Goal: Task Accomplishment & Management: Manage account settings

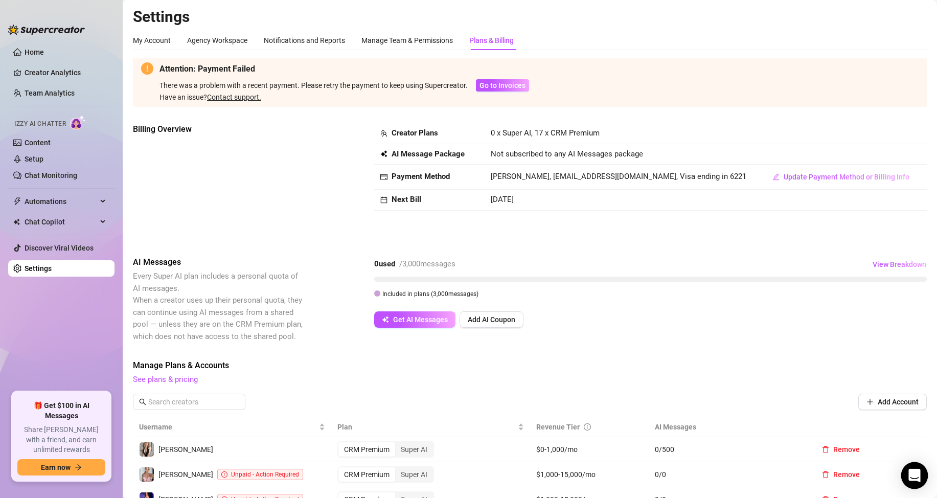
click at [919, 479] on icon "Open Intercom Messenger" at bounding box center [914, 475] width 12 height 13
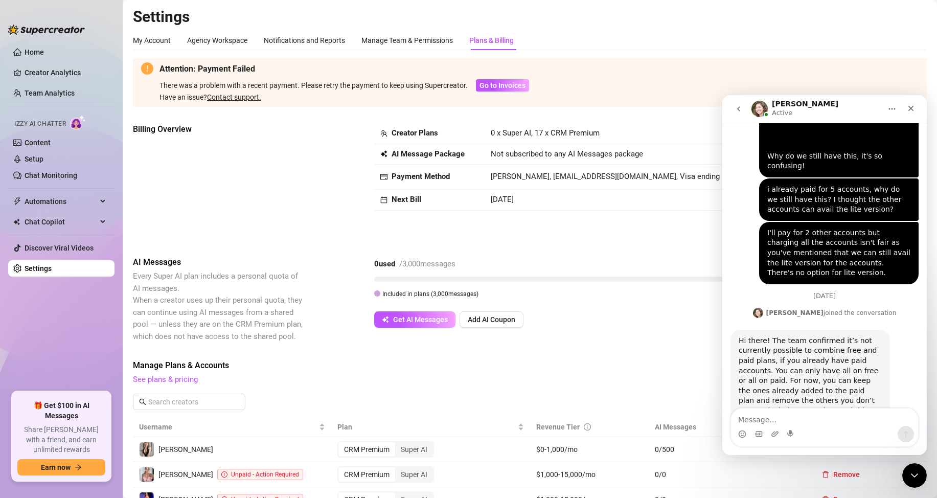
scroll to position [913, 0]
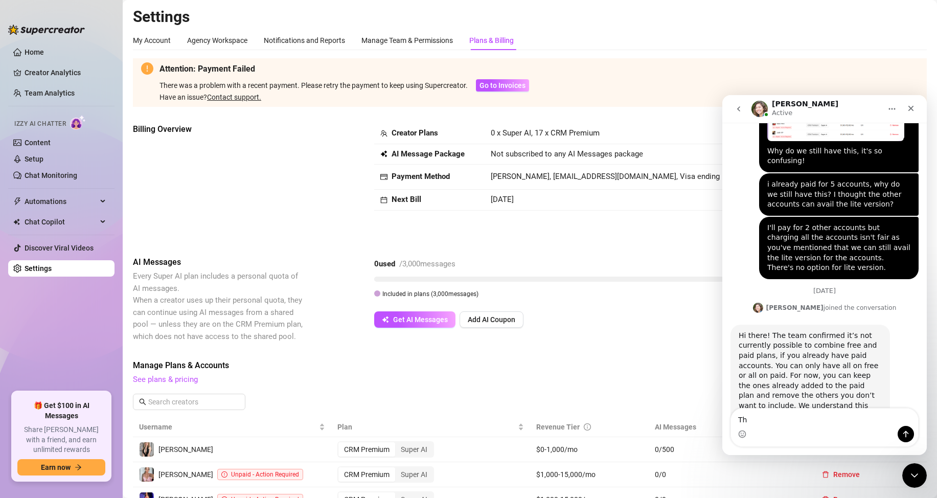
type textarea "T"
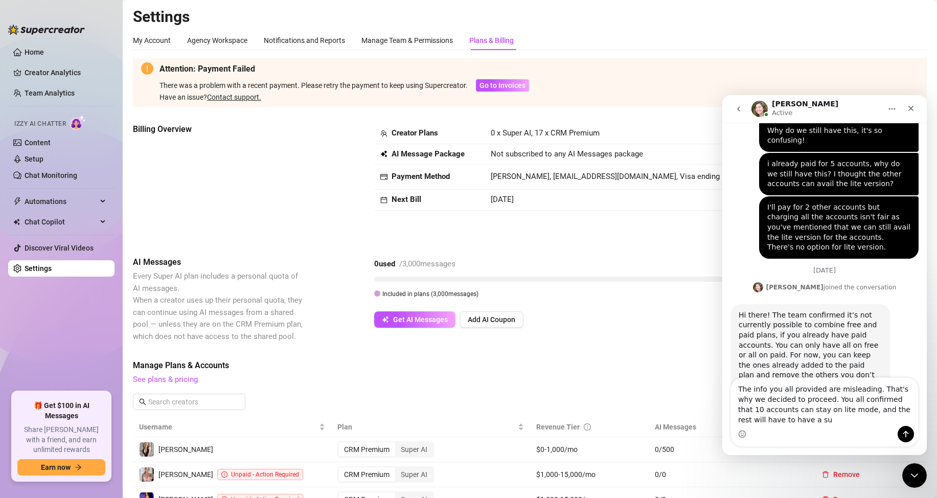
scroll to position [944, 0]
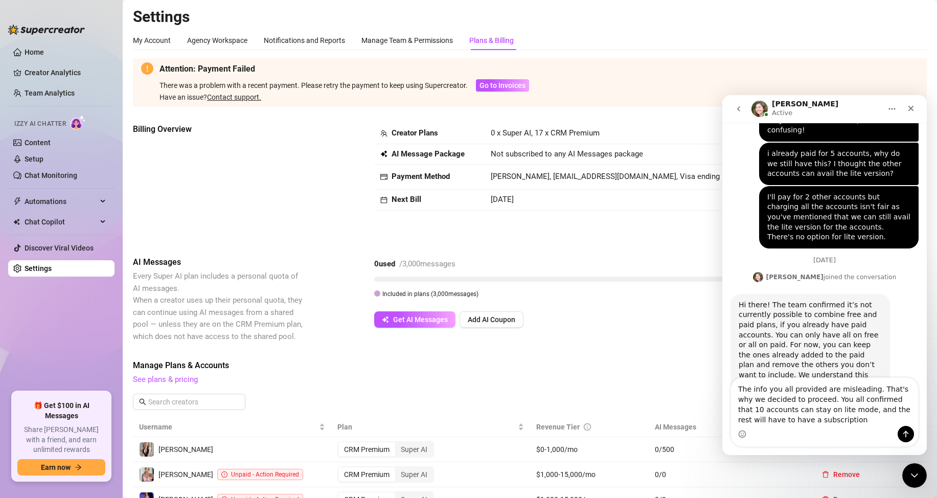
type textarea "The info you all provided are misleading. That's why we decided to proceed. You…"
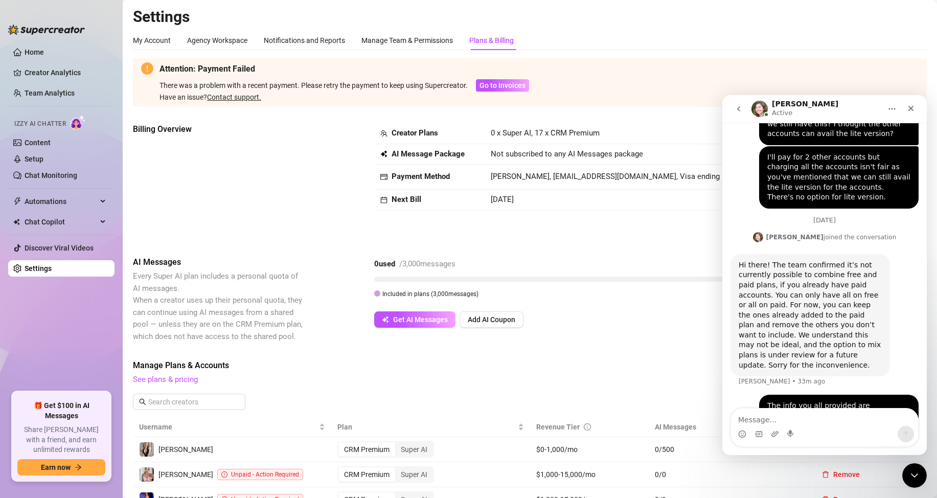
type textarea "M"
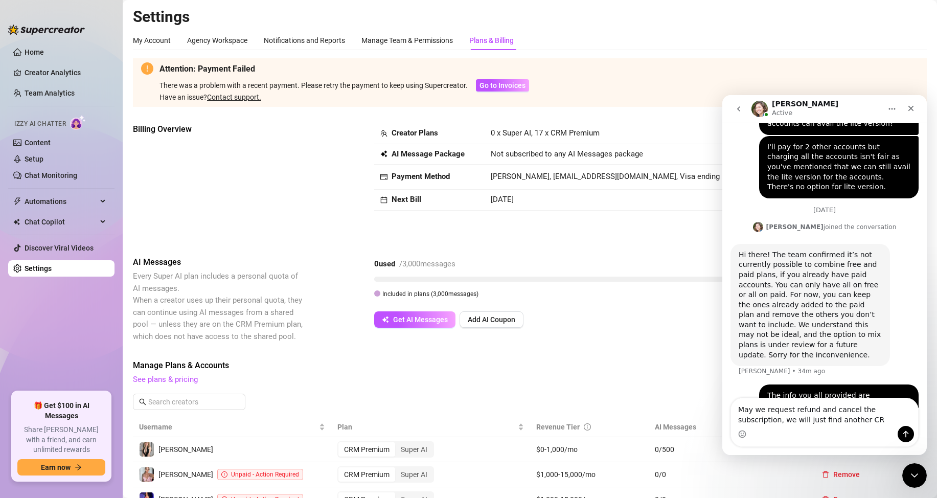
type textarea "May we request refund and cancel the subscription, we will just find another CRM"
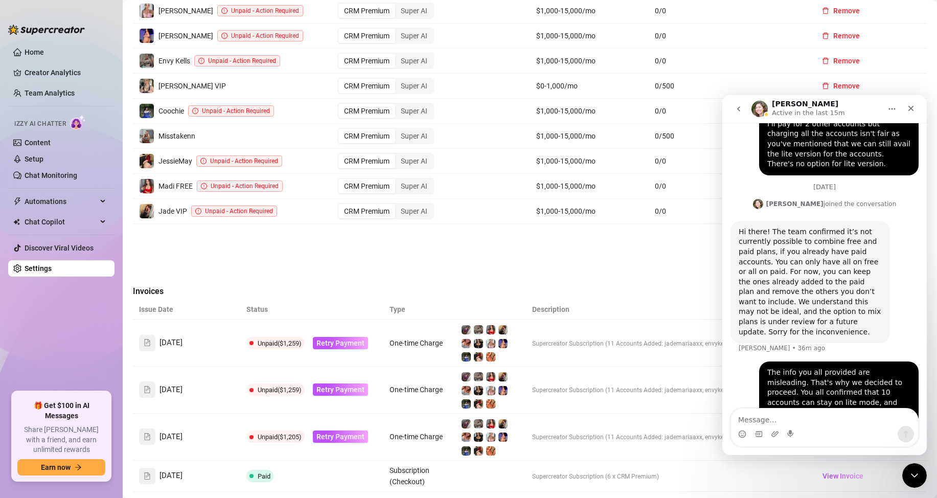
scroll to position [481, 0]
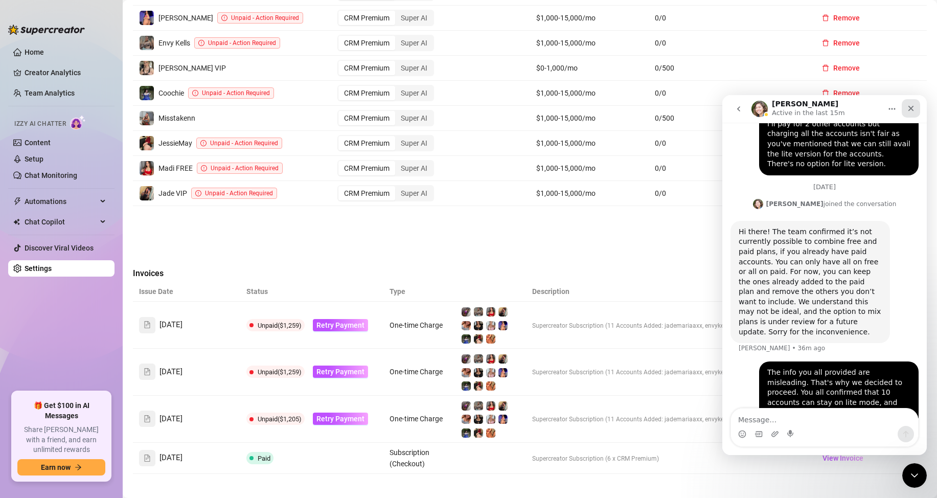
click at [914, 104] on div "Close" at bounding box center [910, 108] width 18 height 18
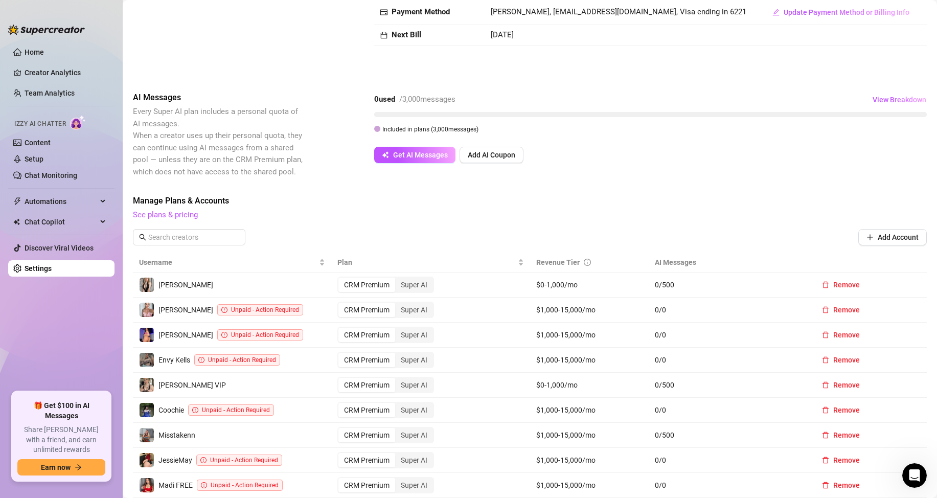
scroll to position [124, 0]
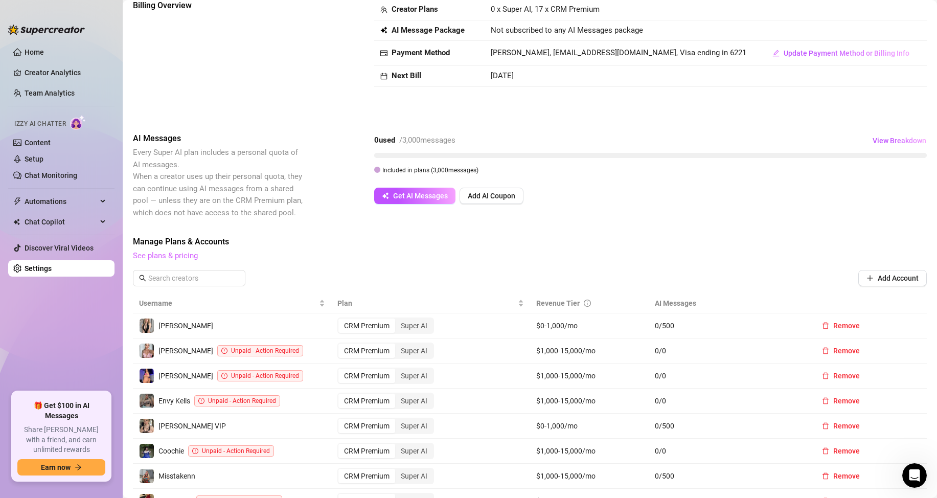
click at [181, 257] on link "See plans & pricing" at bounding box center [165, 255] width 65 height 9
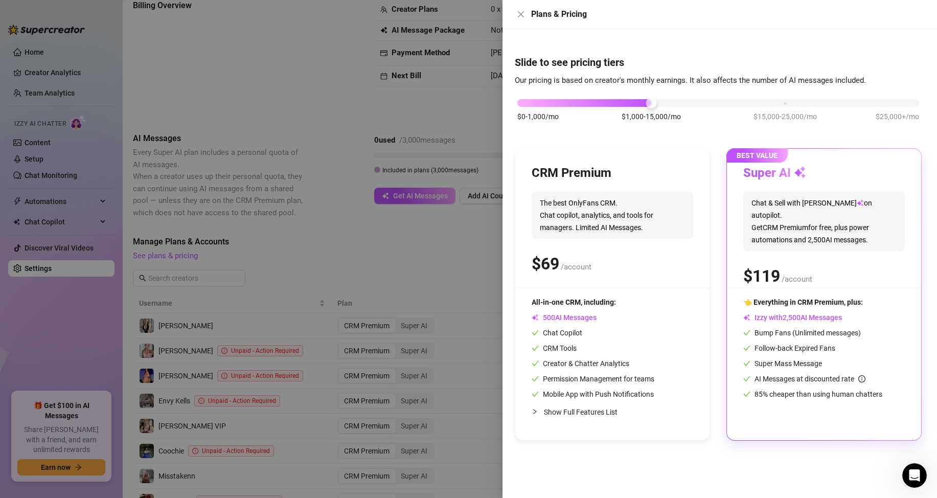
click at [573, 197] on span "The best OnlyFans CRM. Chat copilot, analytics, and tools for managers. Limited…" at bounding box center [611, 215] width 161 height 47
click at [582, 413] on span "Show Full Features List" at bounding box center [581, 412] width 74 height 8
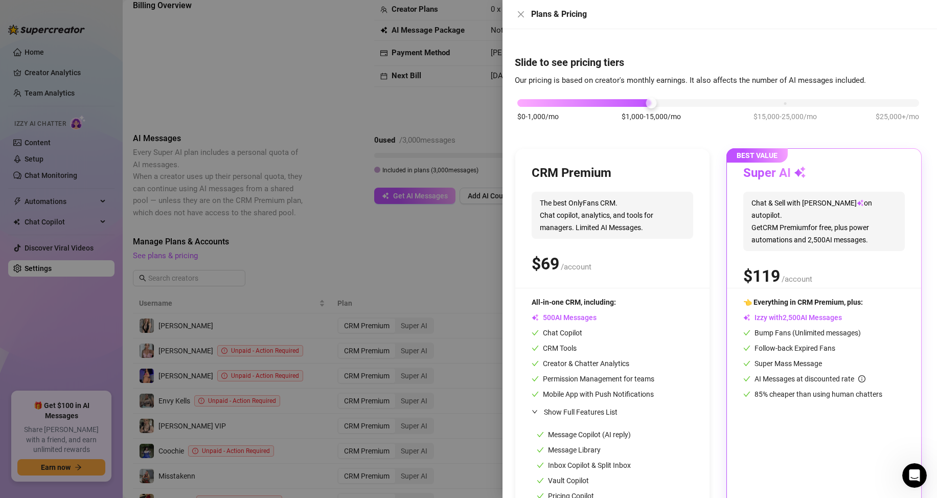
scroll to position [100, 0]
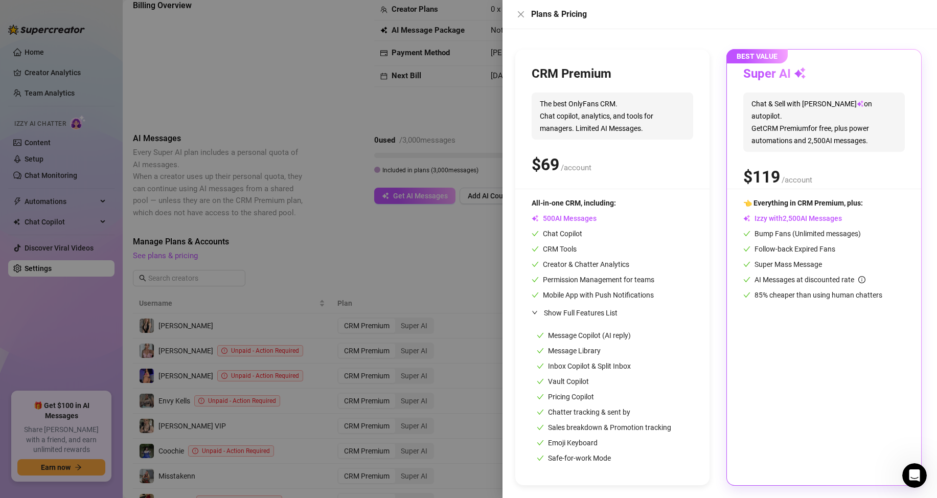
click at [355, 237] on div at bounding box center [468, 249] width 937 height 498
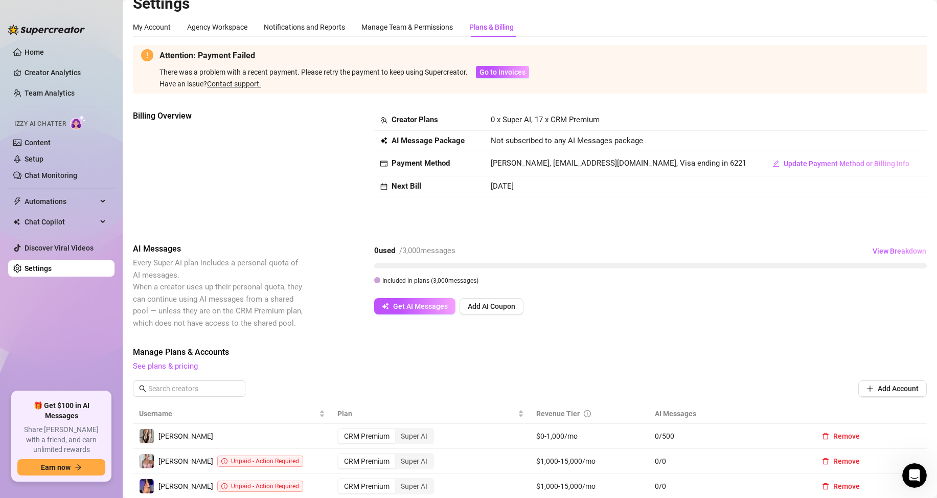
scroll to position [0, 0]
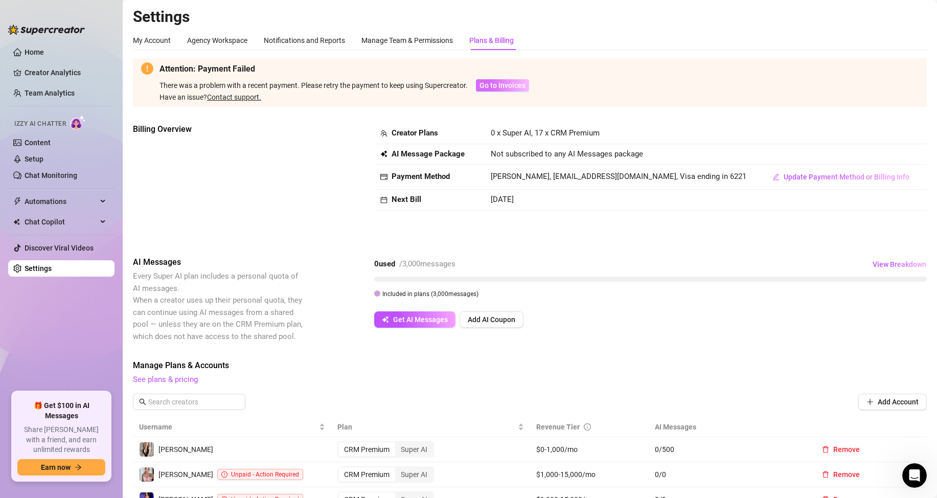
click at [516, 88] on span "Go to Invoices" at bounding box center [502, 85] width 46 height 8
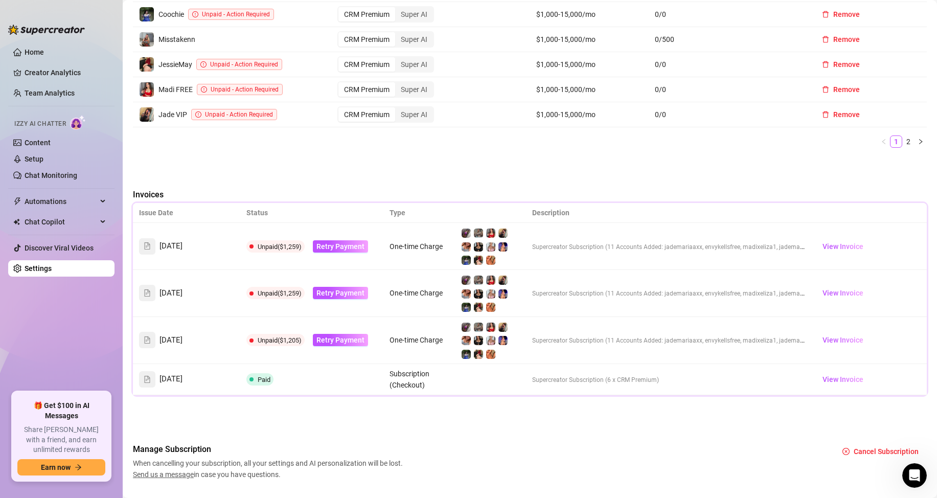
scroll to position [584, 0]
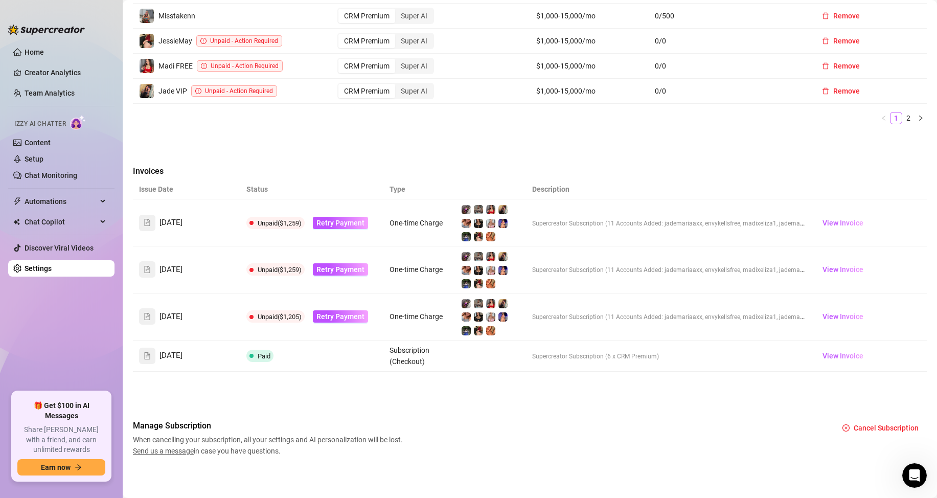
drag, startPoint x: 163, startPoint y: 221, endPoint x: 150, endPoint y: 223, distance: 12.5
click at [161, 221] on span "[DATE]" at bounding box center [170, 223] width 23 height 12
click at [150, 225] on span at bounding box center [147, 222] width 7 height 11
click at [147, 225] on span at bounding box center [147, 222] width 7 height 11
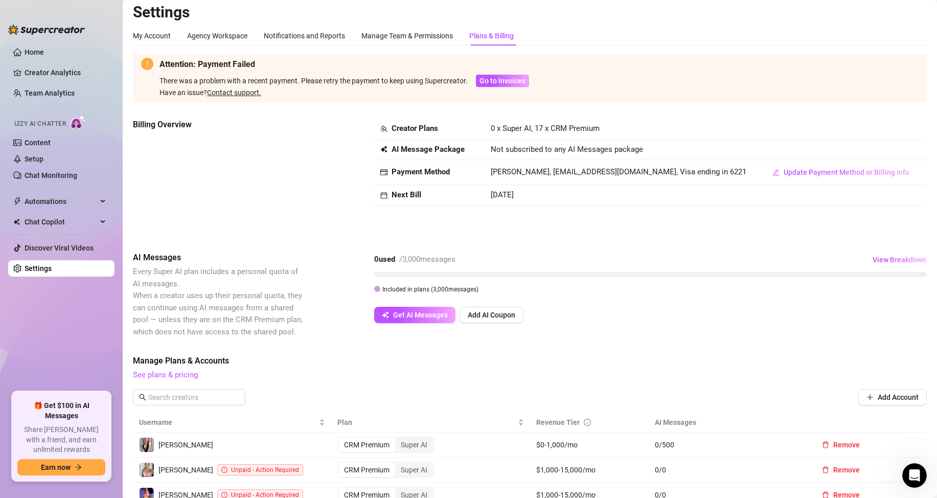
scroll to position [0, 0]
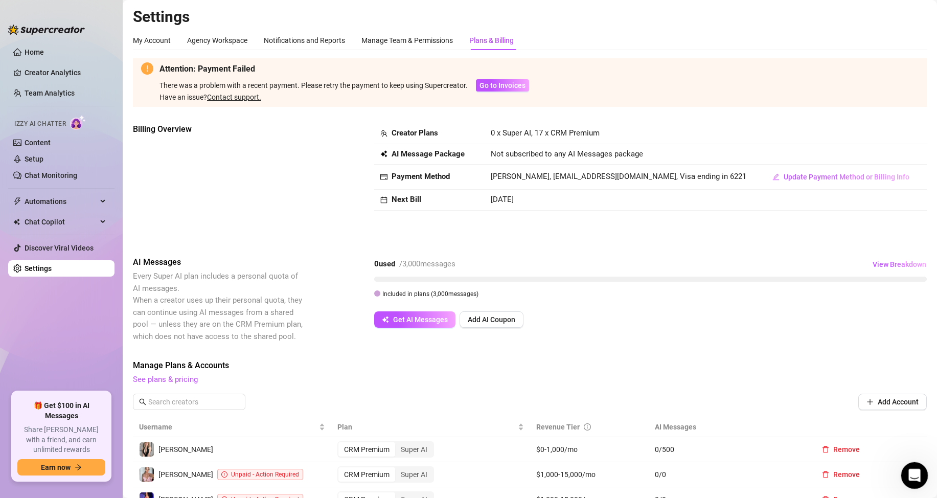
click at [913, 482] on div "Open Intercom Messenger" at bounding box center [913, 474] width 34 height 34
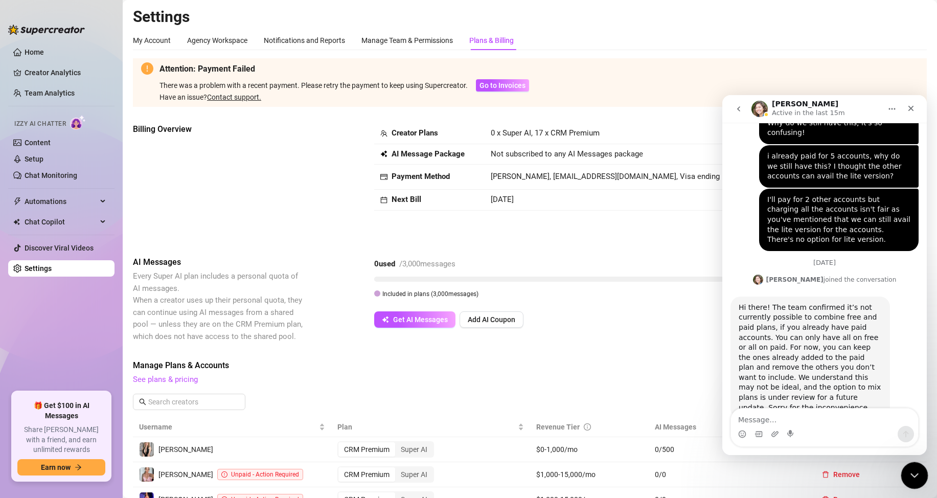
scroll to position [1017, 0]
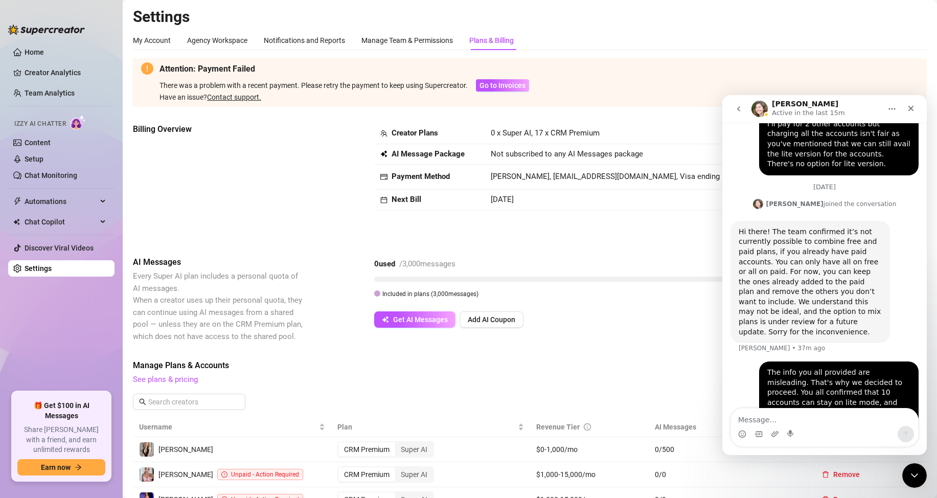
click at [737, 111] on icon "go back" at bounding box center [738, 109] width 8 height 8
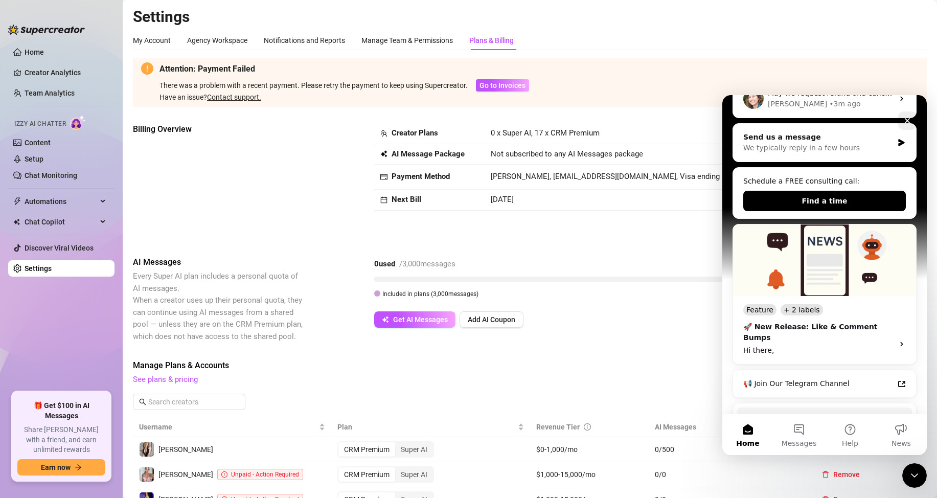
scroll to position [153, 0]
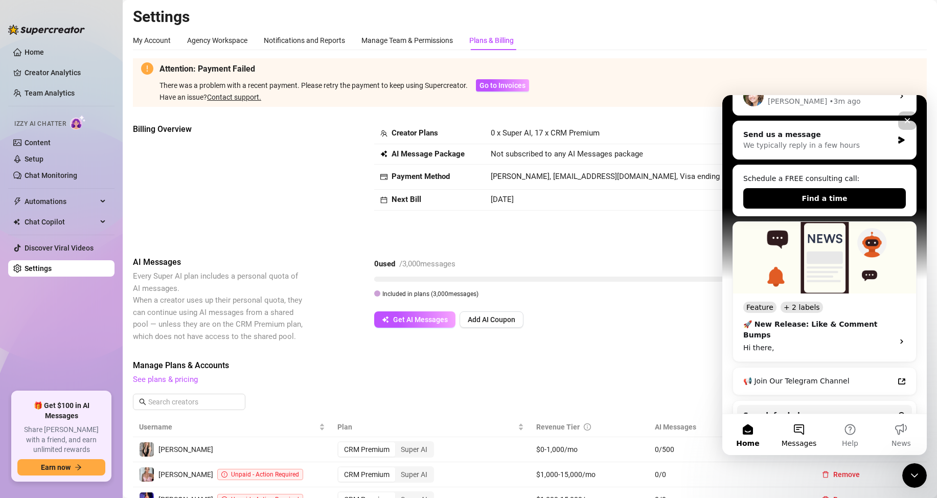
click at [795, 422] on button "Messages" at bounding box center [798, 434] width 51 height 41
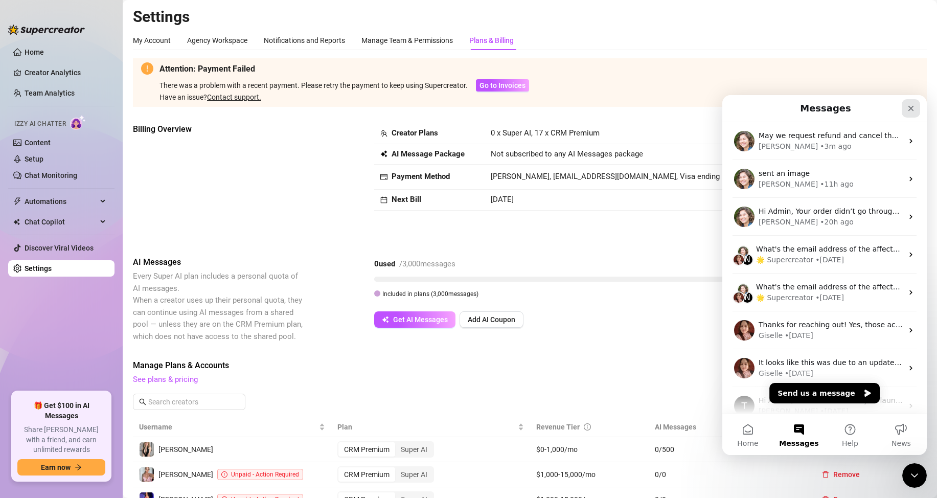
click at [915, 109] on icon "Close" at bounding box center [911, 108] width 8 height 8
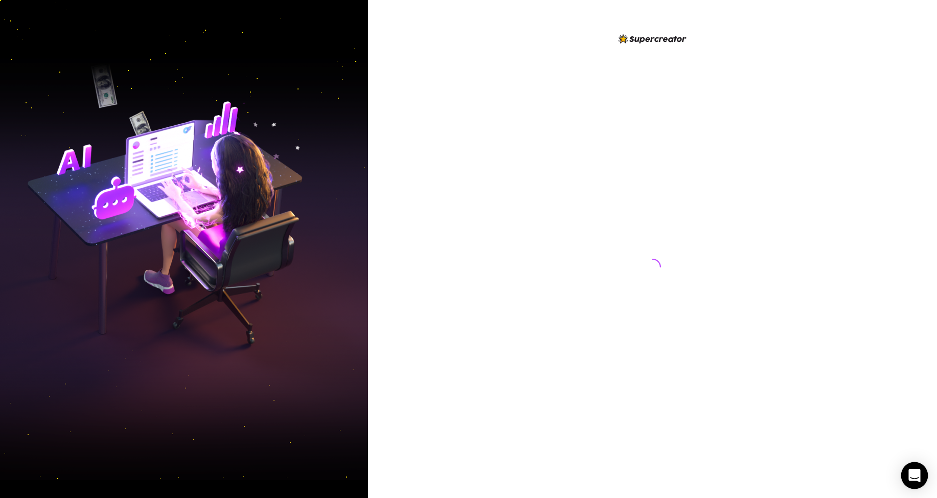
click at [919, 477] on icon "Open Intercom Messenger" at bounding box center [914, 475] width 13 height 13
